Goal: Task Accomplishment & Management: Manage account settings

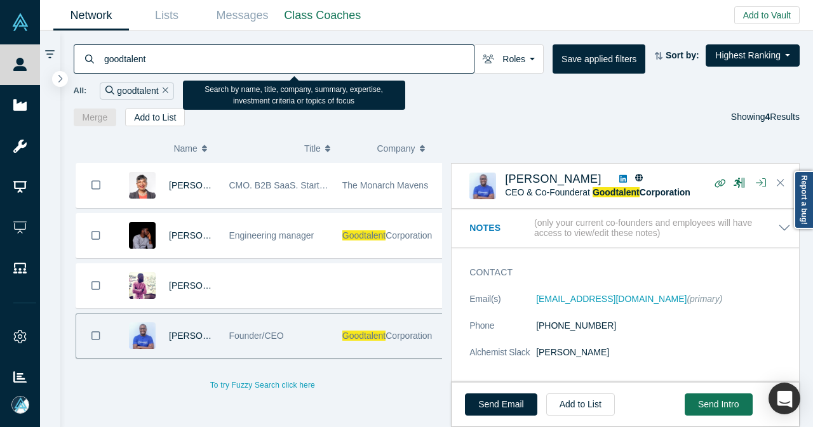
scroll to position [445, 0]
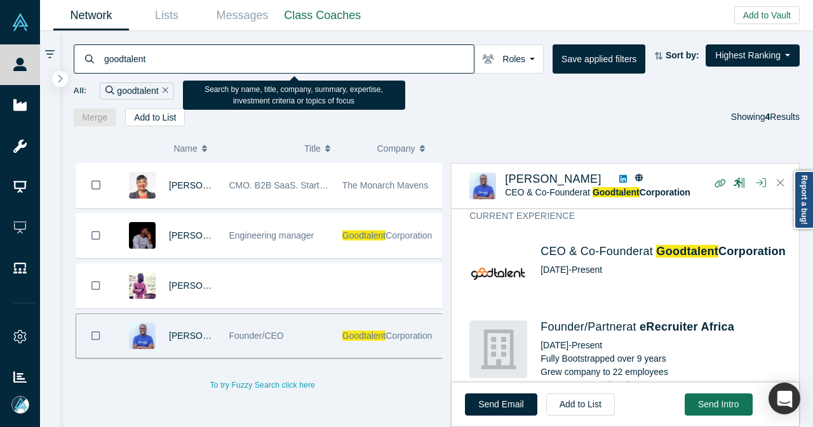
click at [94, 69] on div "goodtalent" at bounding box center [274, 58] width 401 height 29
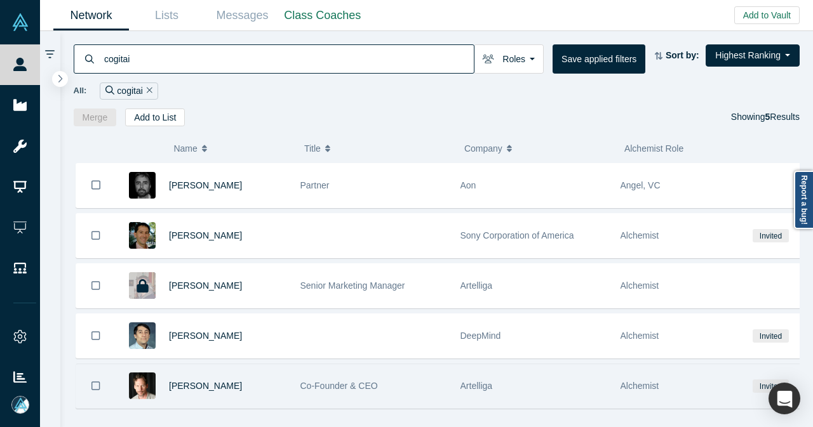
type input "cogitai"
click at [260, 382] on div "[PERSON_NAME]" at bounding box center [228, 386] width 118 height 44
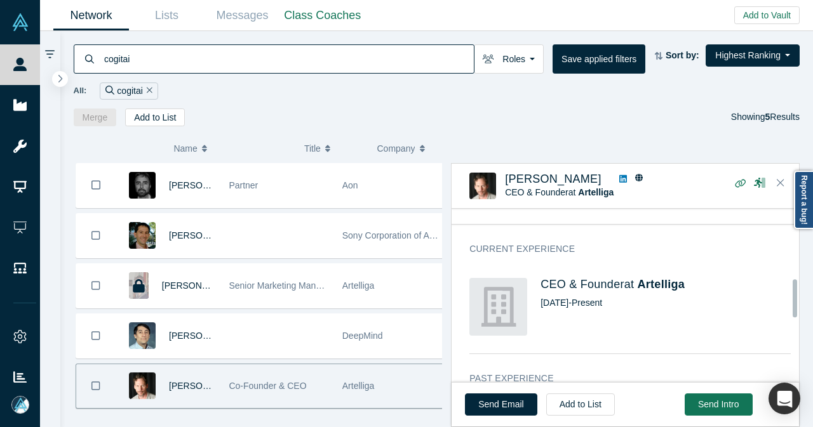
scroll to position [318, 0]
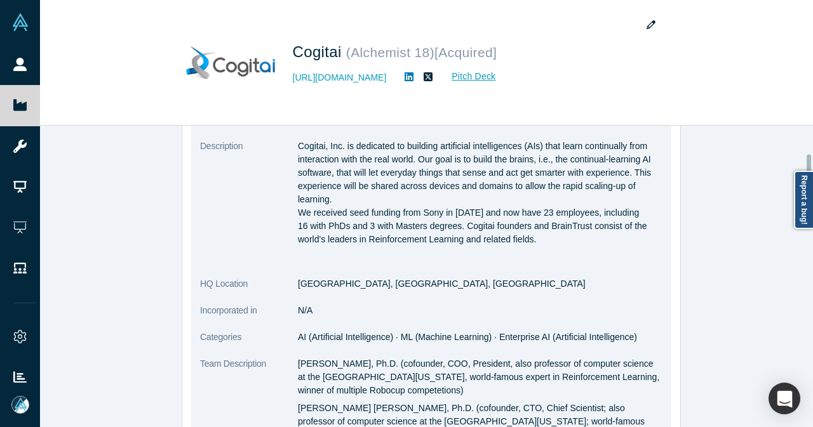
scroll to position [127, 0]
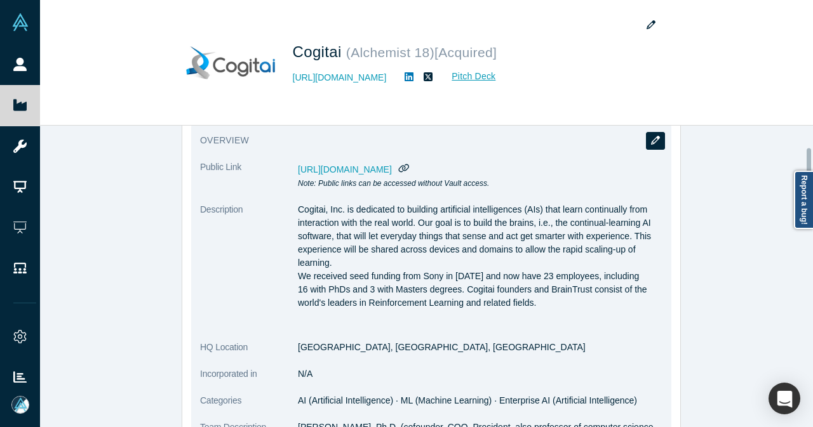
click at [656, 142] on button "button" at bounding box center [655, 141] width 19 height 18
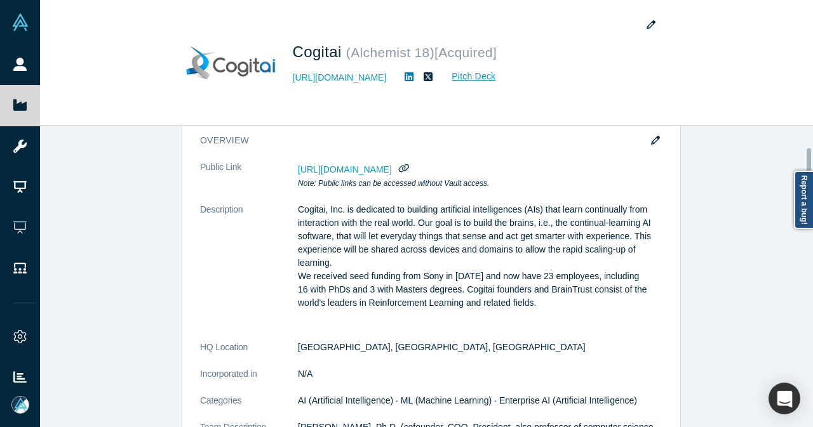
scroll to position [0, 0]
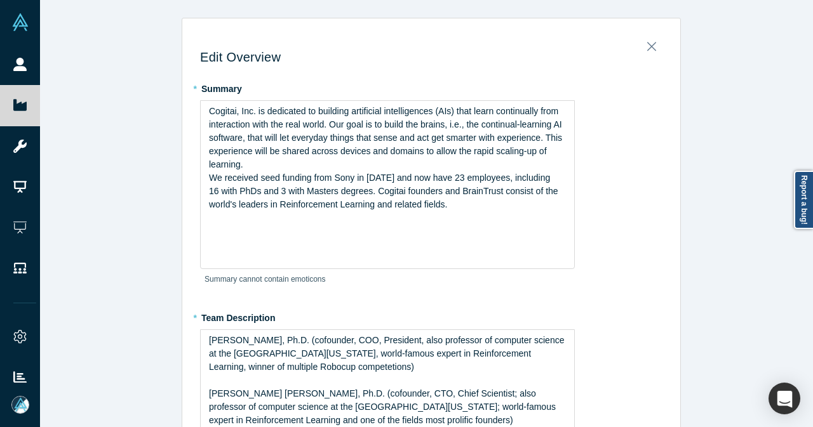
type input "[GEOGRAPHIC_DATA], [GEOGRAPHIC_DATA], [GEOGRAPHIC_DATA]"
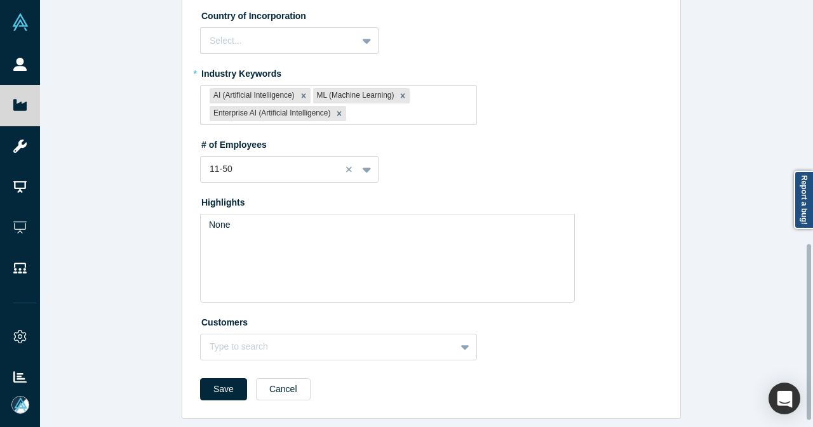
scroll to position [607, 0]
click at [276, 378] on button "Cancel" at bounding box center [283, 389] width 55 height 22
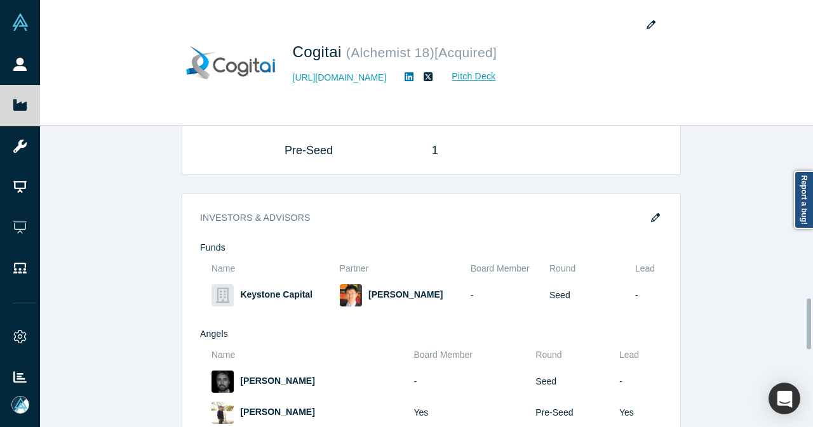
scroll to position [1270, 0]
